Goal: Task Accomplishment & Management: Manage account settings

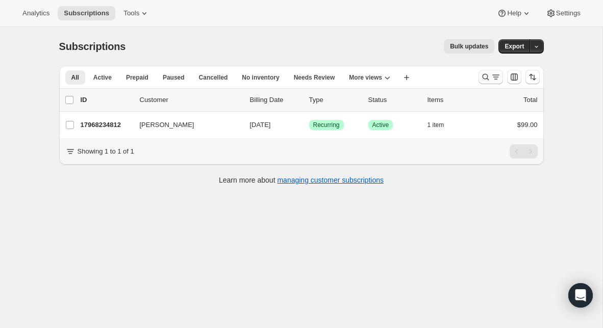
click at [486, 78] on icon "Search and filter results" at bounding box center [486, 77] width 10 height 10
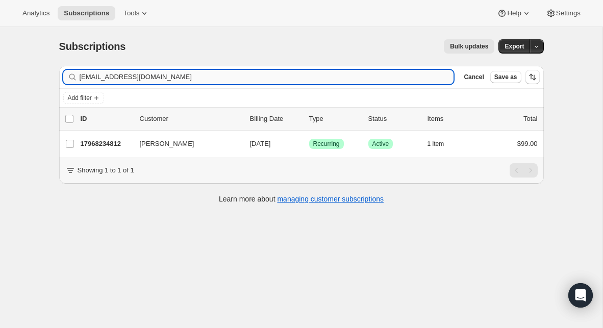
click at [224, 73] on input "[EMAIL_ADDRESS][DOMAIN_NAME]" at bounding box center [267, 77] width 374 height 14
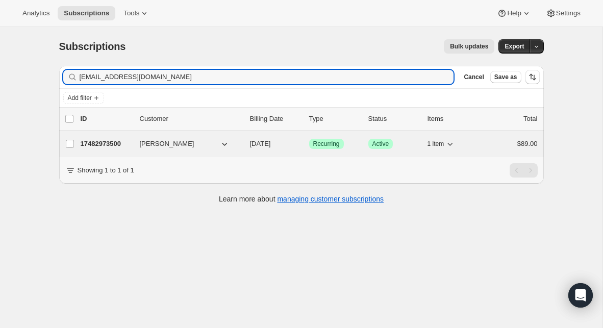
type input "[EMAIL_ADDRESS][DOMAIN_NAME]"
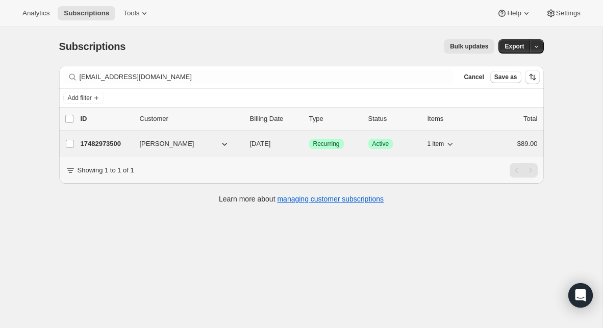
click at [117, 144] on p "17482973500" at bounding box center [106, 144] width 51 height 10
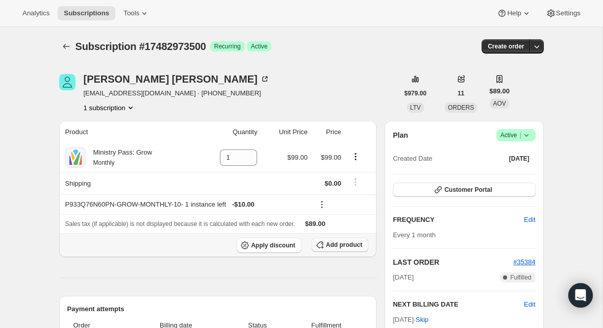
click at [338, 244] on span "Add product" at bounding box center [344, 245] width 36 height 8
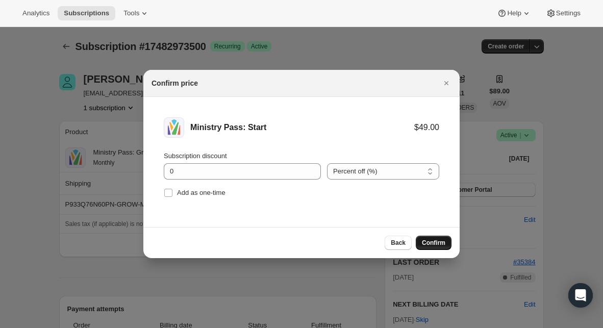
click at [429, 242] on span "Confirm" at bounding box center [433, 243] width 23 height 8
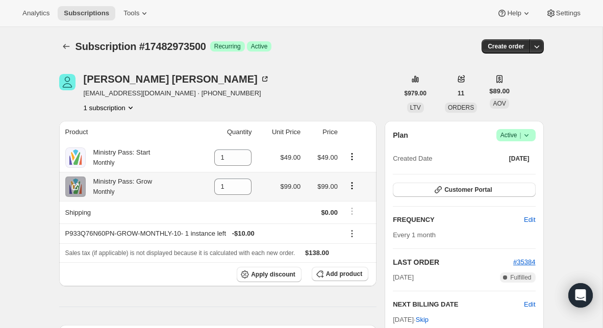
click at [351, 185] on icon "Product actions" at bounding box center [352, 186] width 10 height 10
click at [244, 190] on icon at bounding box center [244, 190] width 10 height 10
type input "0"
